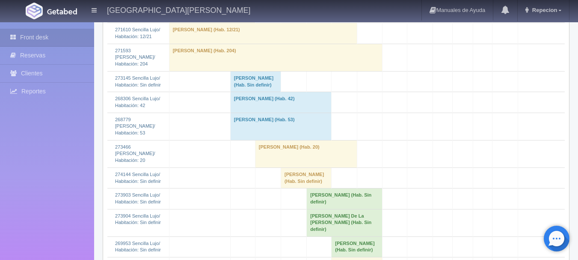
scroll to position [812, 0]
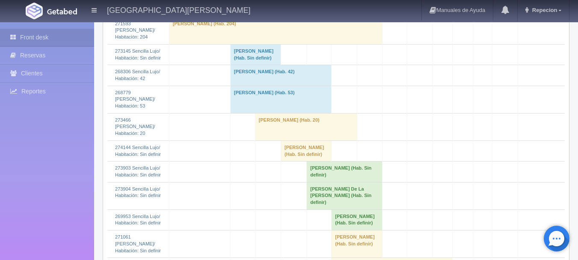
click at [255, 133] on td "[PERSON_NAME] (Hab. 20)" at bounding box center [306, 126] width 102 height 27
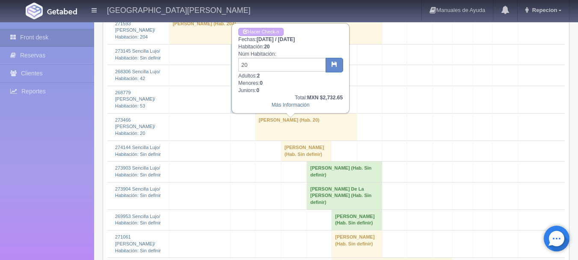
click at [255, 131] on td "[PERSON_NAME] (Hab. 20)" at bounding box center [306, 126] width 102 height 27
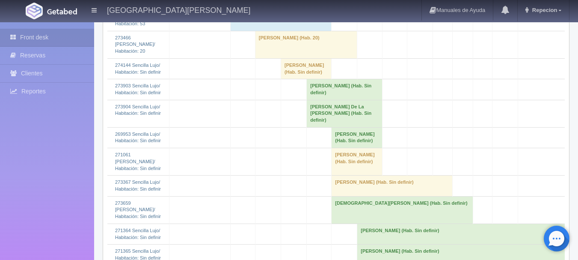
scroll to position [875, 0]
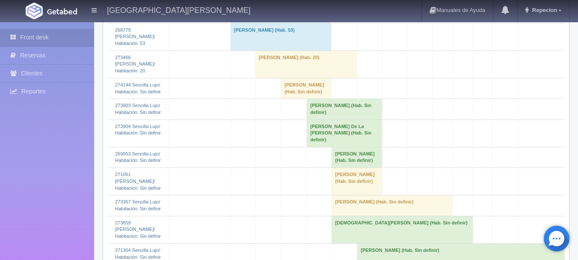
click at [257, 74] on td "[PERSON_NAME] (Hab. 20)" at bounding box center [306, 63] width 102 height 27
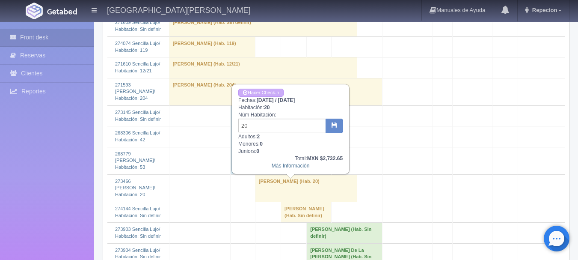
scroll to position [747, 0]
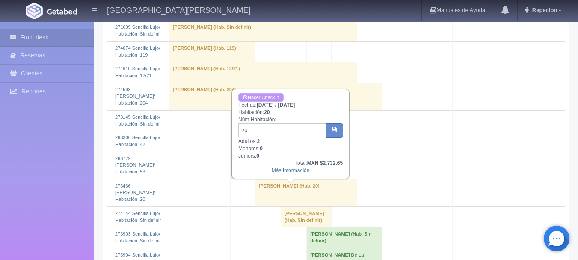
click at [260, 95] on link "Hacer Check-n" at bounding box center [260, 97] width 45 height 8
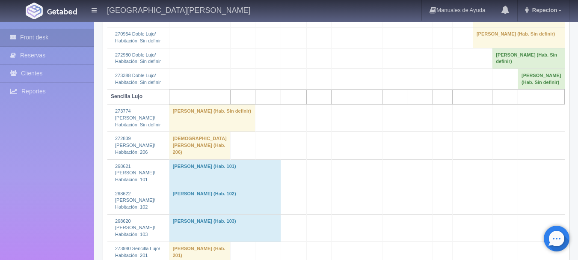
scroll to position [428, 0]
